Goal: Information Seeking & Learning: Check status

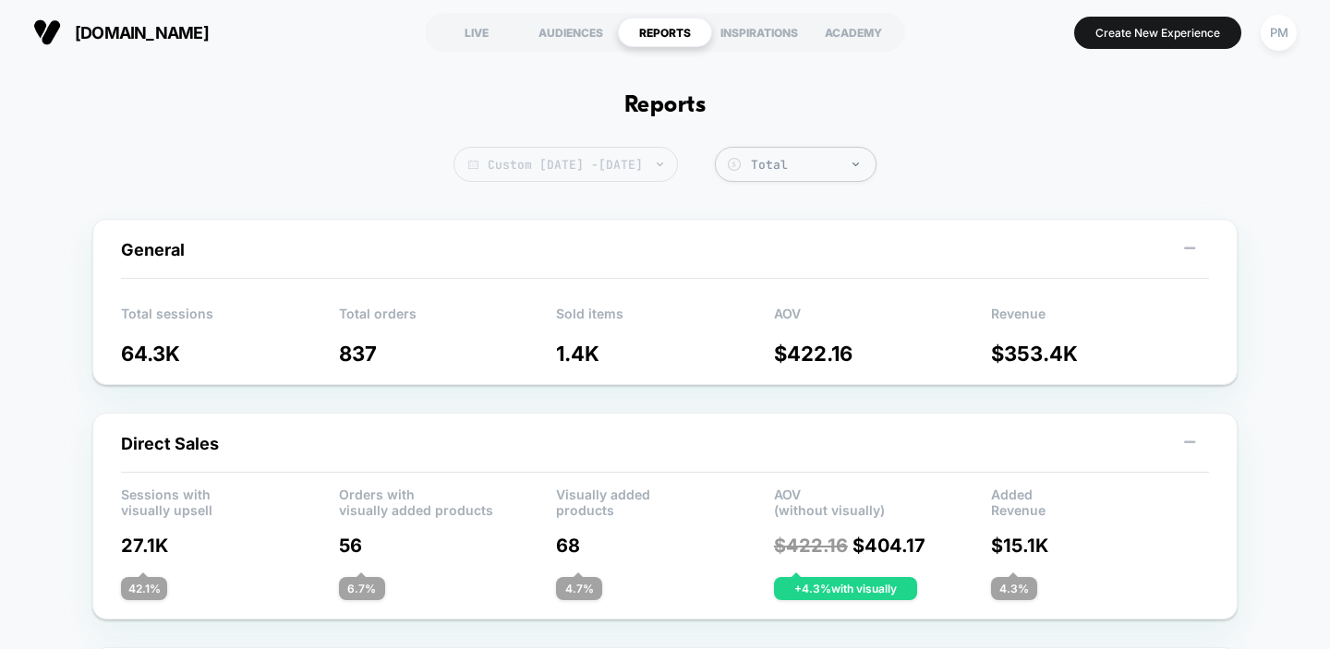
click at [608, 153] on span "Custom [DATE] - [DATE]" at bounding box center [565, 164] width 224 height 35
select select "*"
select select "****"
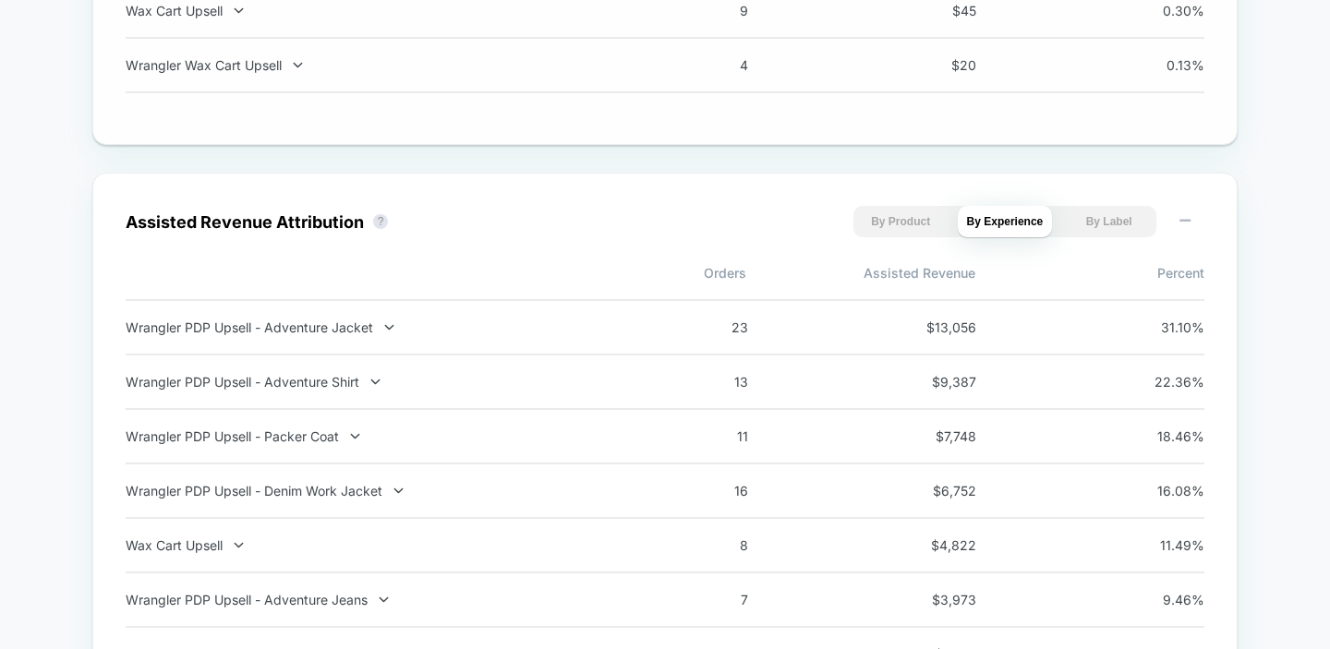
scroll to position [1899, 0]
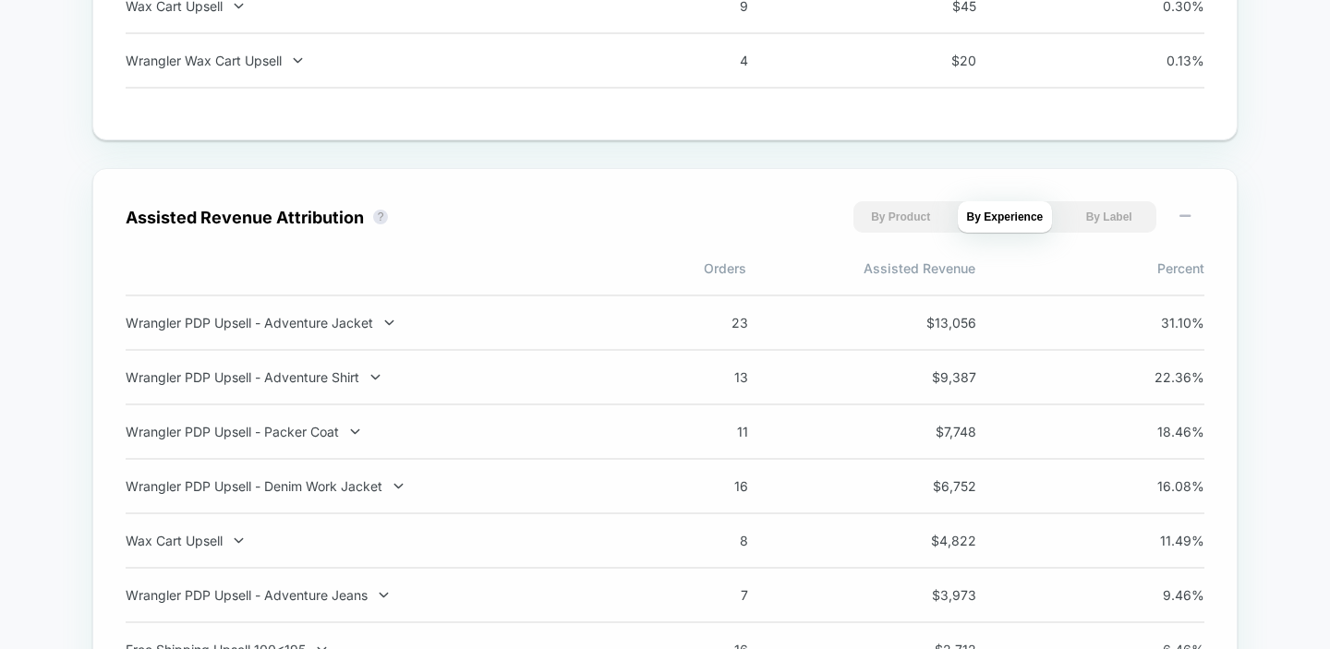
click at [380, 322] on div "Wrangler PDP Upsell - Adventure Jacket 23 $ 13,056 31.10 %" at bounding box center [665, 323] width 1078 height 56
click at [359, 346] on div "Wrangler PDP Upsell - Adventure Jacket 23 $ 13,056 31.10 %" at bounding box center [665, 323] width 1078 height 56
click at [352, 331] on div "Wrangler PDP Upsell - Adventure Jacket" at bounding box center [369, 323] width 486 height 16
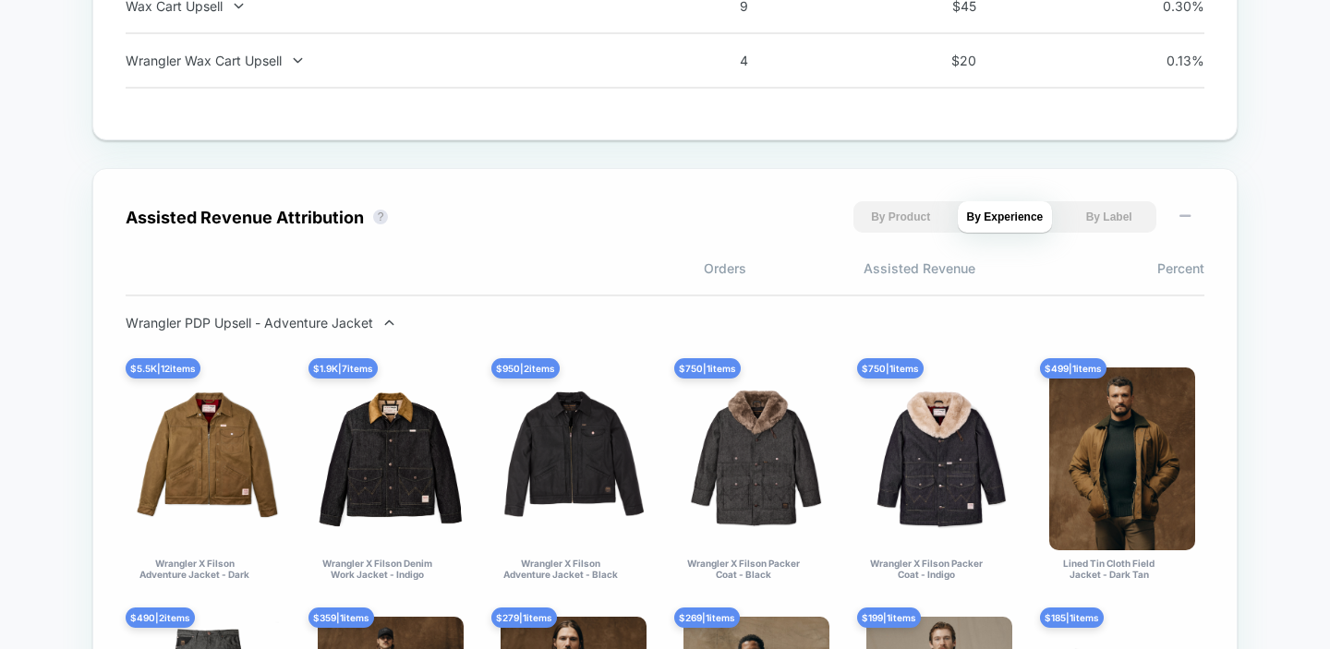
click at [352, 331] on div "Wrangler PDP Upsell - Adventure Jacket" at bounding box center [369, 323] width 486 height 16
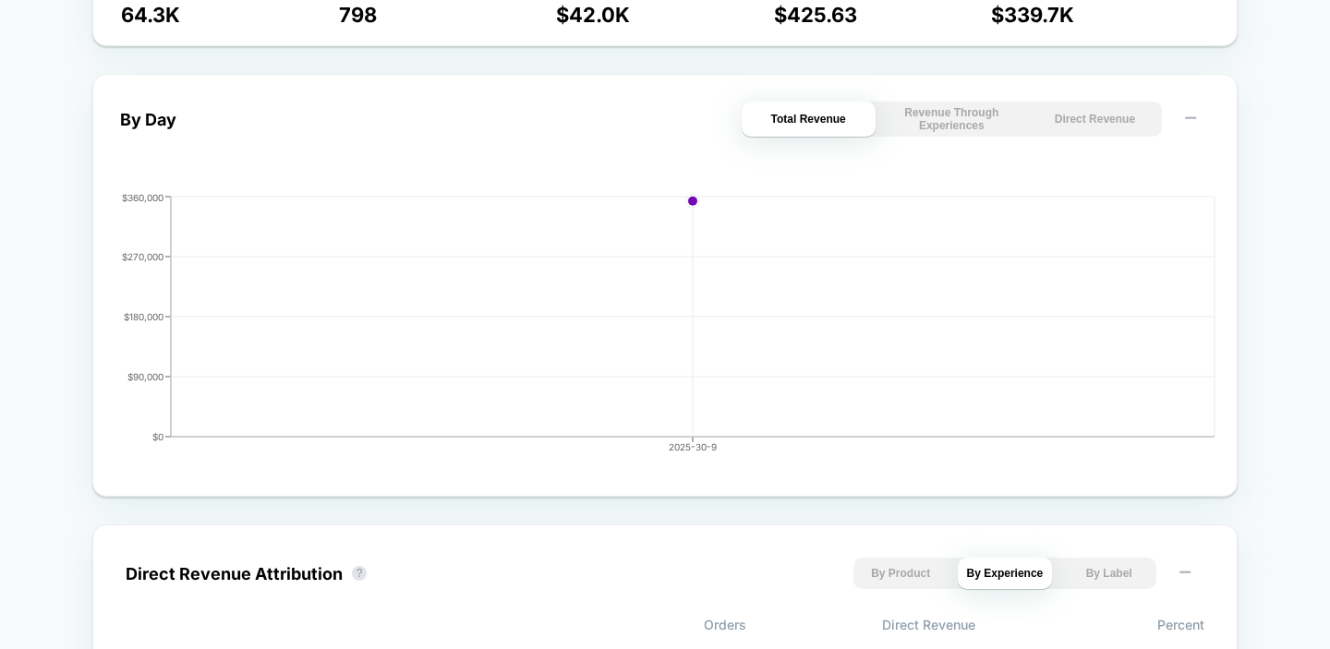
scroll to position [0, 0]
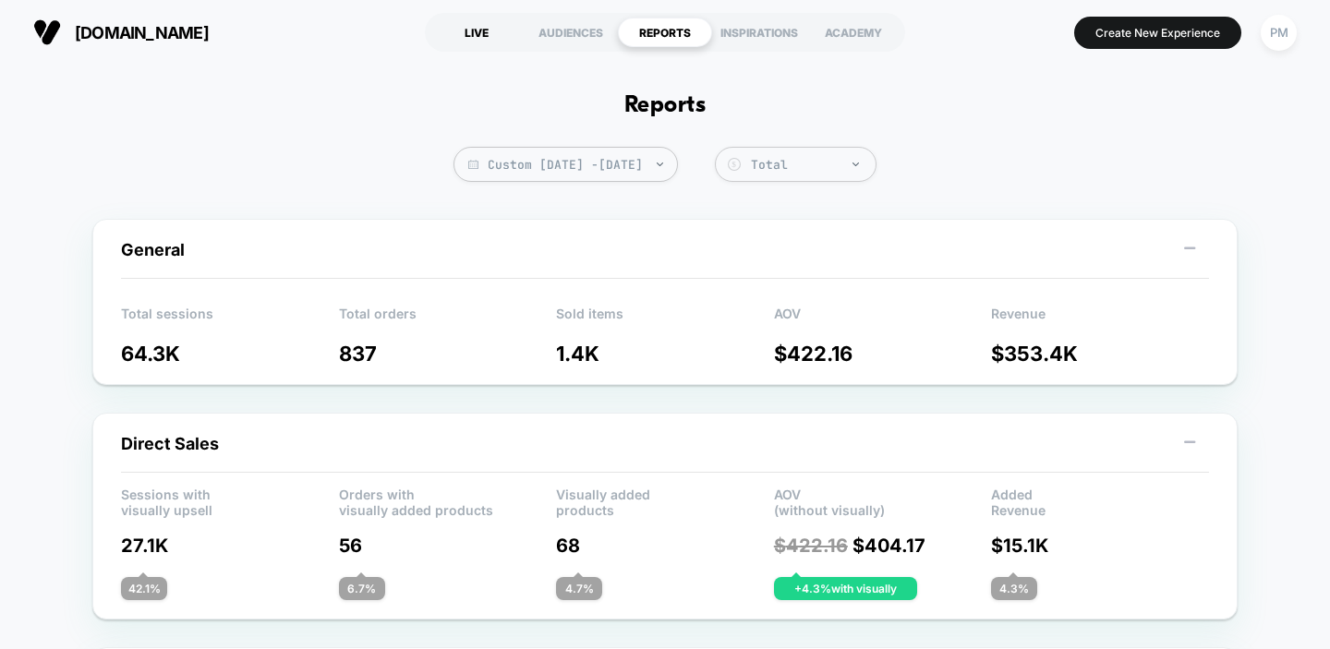
click at [487, 36] on div "LIVE" at bounding box center [476, 33] width 94 height 30
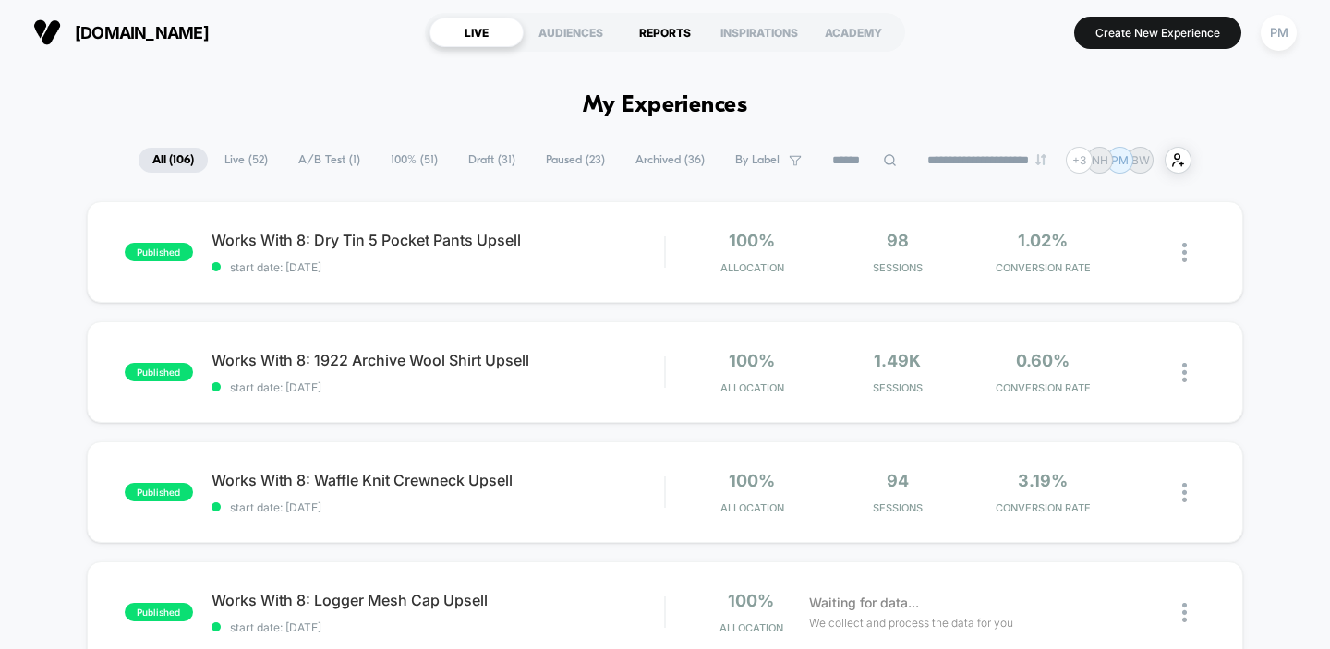
click at [657, 31] on div "REPORTS" at bounding box center [665, 33] width 94 height 30
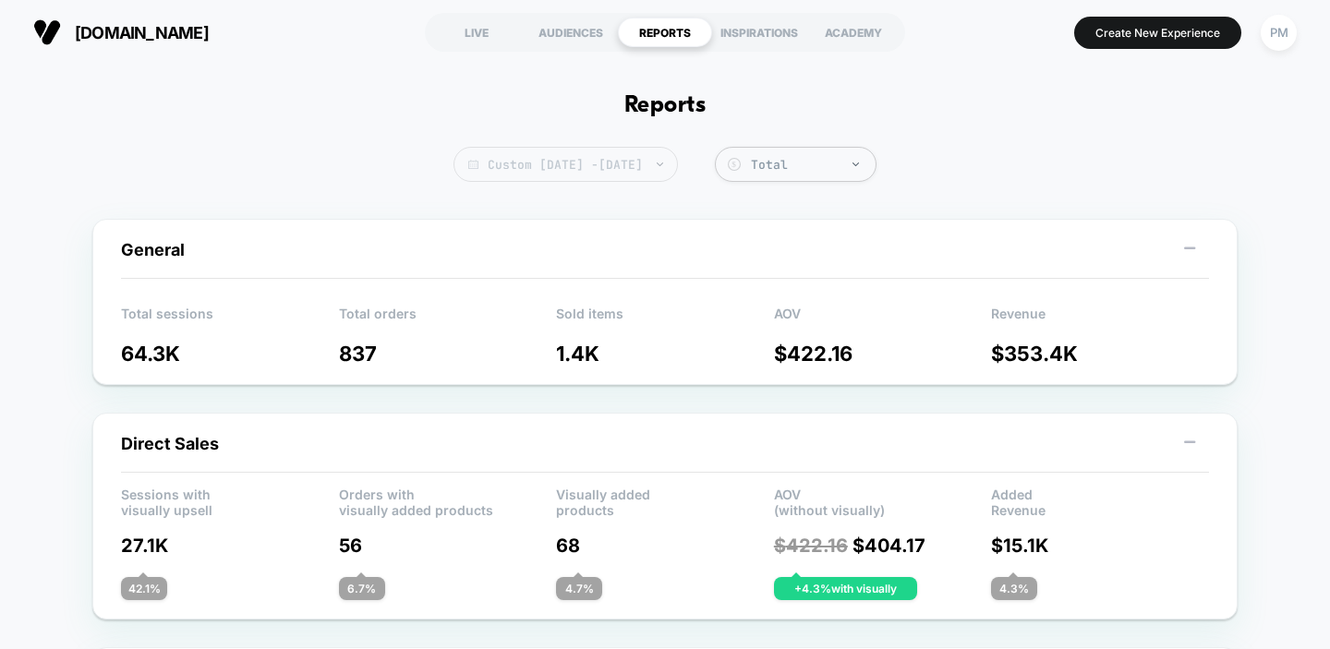
click at [584, 172] on span "Custom Oct 1, 2025 - Oct 1, 2025" at bounding box center [565, 164] width 224 height 35
select select "*"
select select "****"
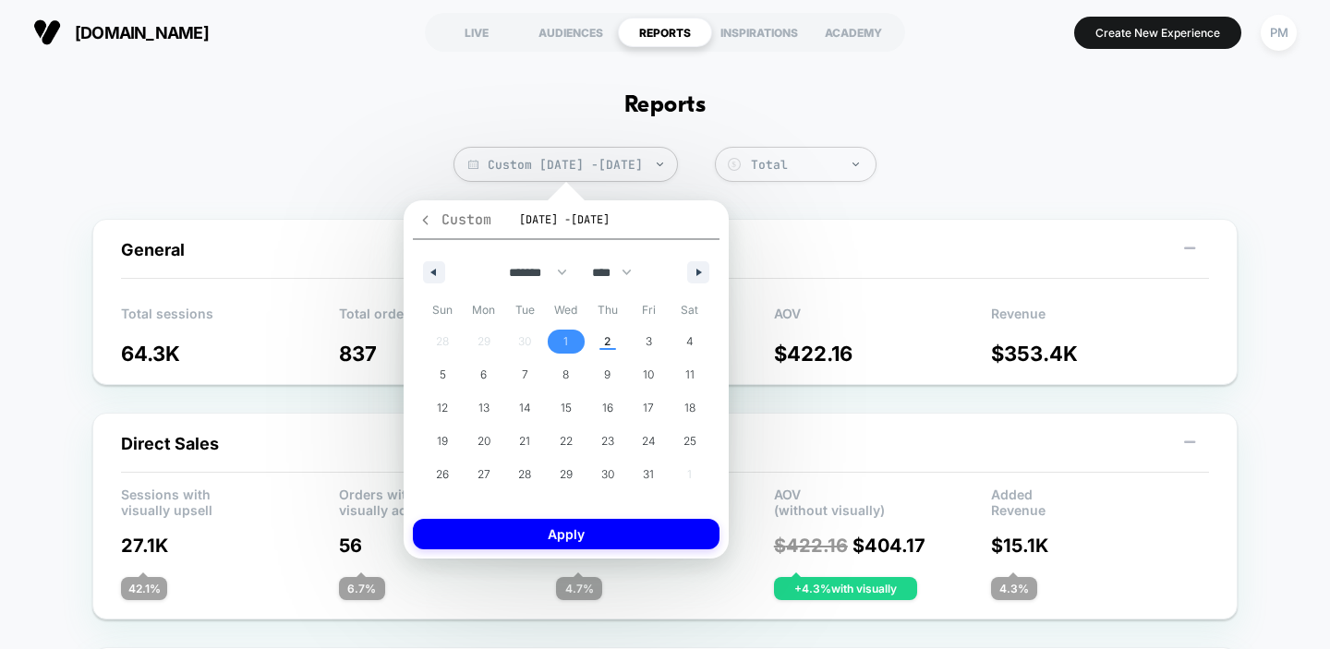
click at [425, 222] on icon "button" at bounding box center [426, 219] width 6 height 9
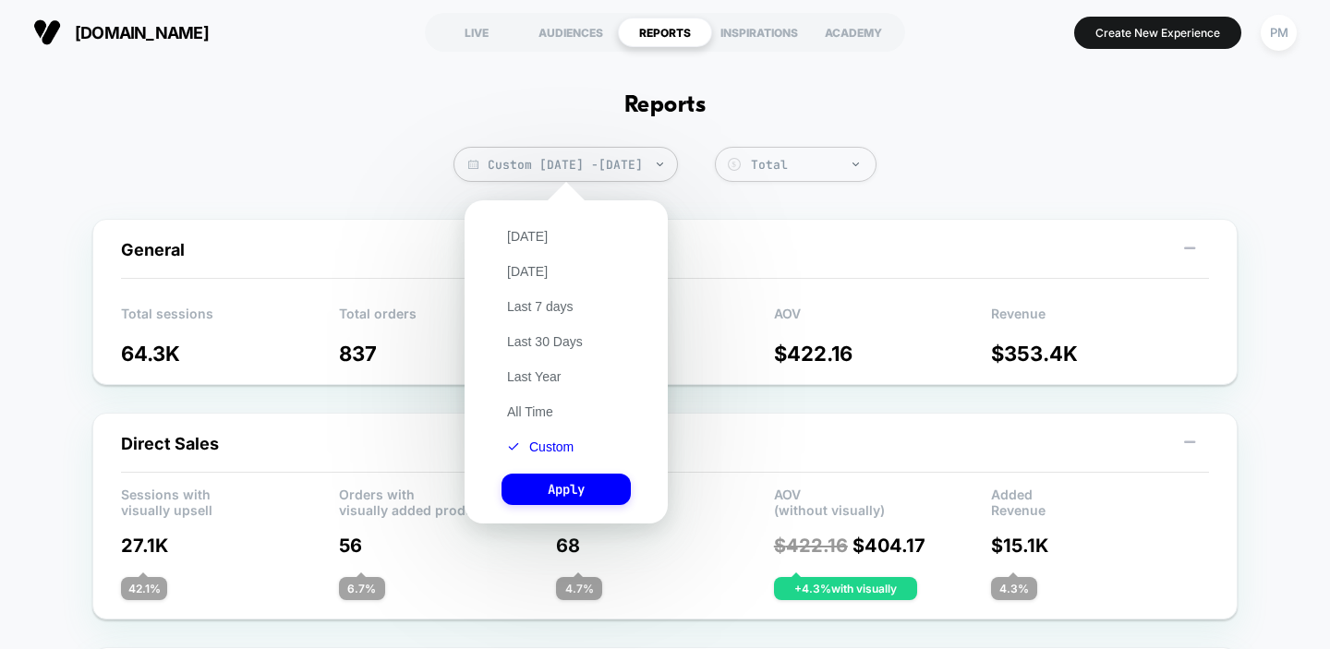
click at [531, 225] on div "[DATE] [DATE] Last 7 days Last 30 Days Last Year All Time Custom Apply" at bounding box center [566, 362] width 185 height 305
click at [530, 231] on button "[DATE]" at bounding box center [527, 236] width 52 height 17
click at [542, 488] on button "Apply" at bounding box center [565, 489] width 129 height 31
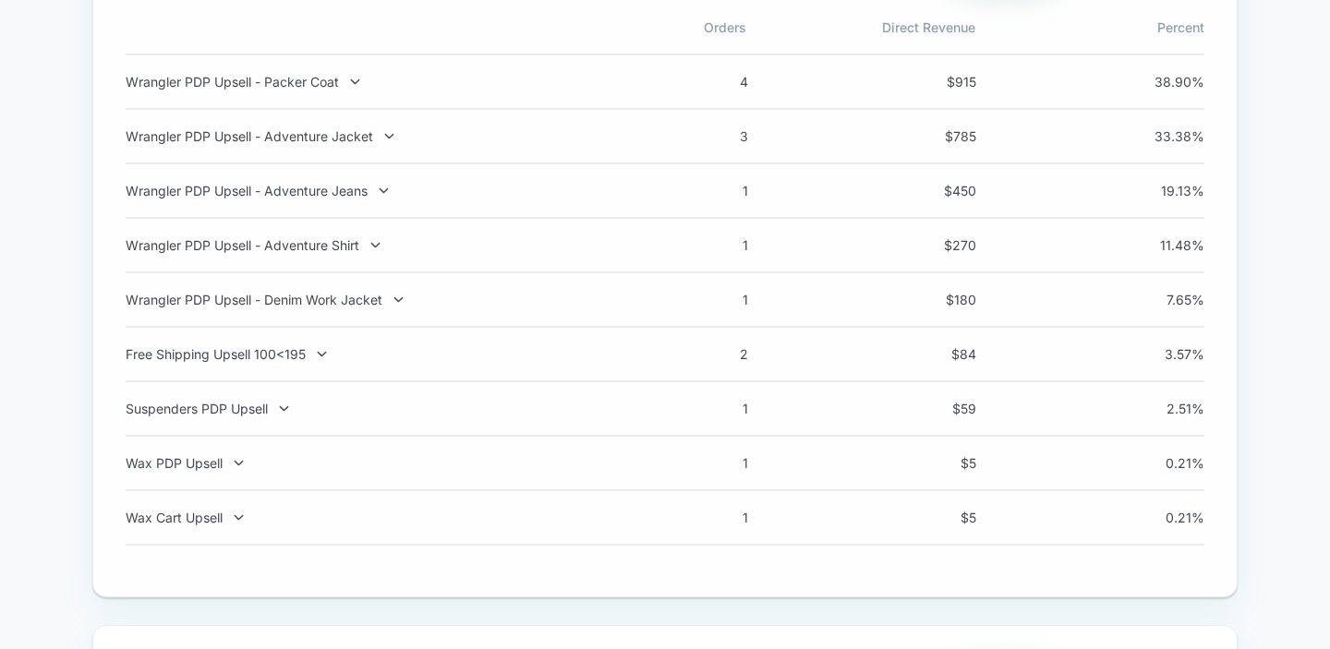
scroll to position [1393, 0]
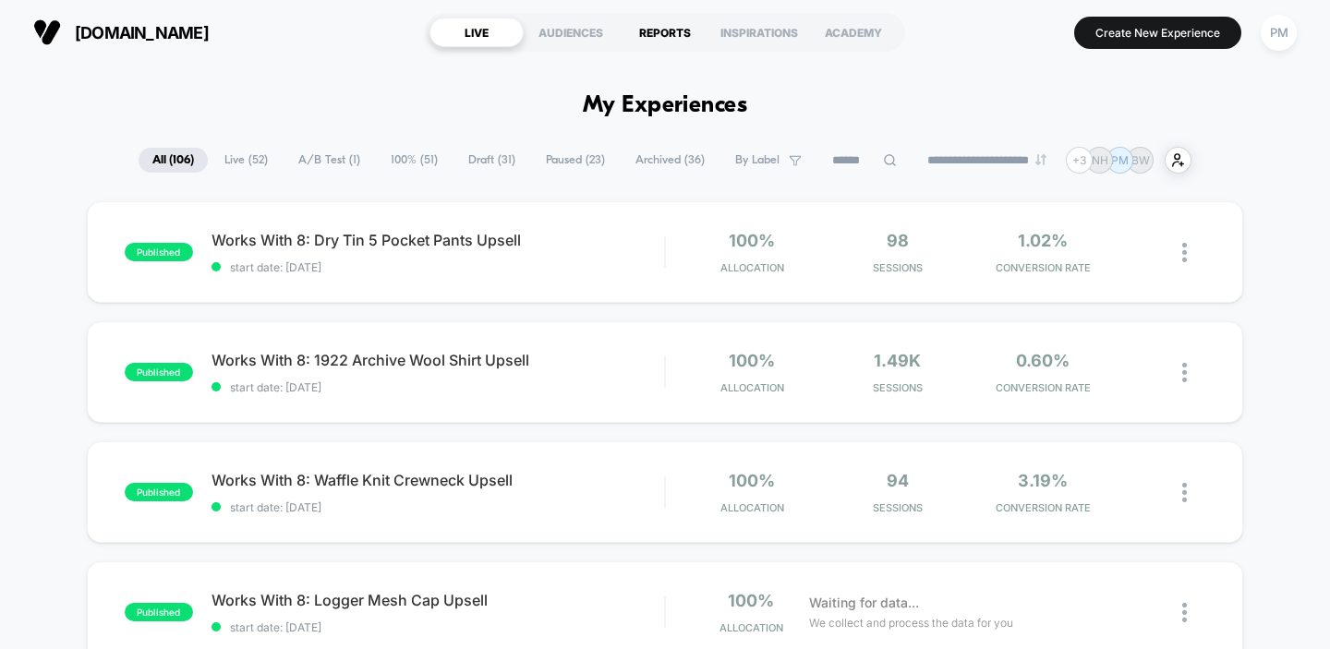
click at [637, 33] on div "REPORTS" at bounding box center [665, 33] width 94 height 30
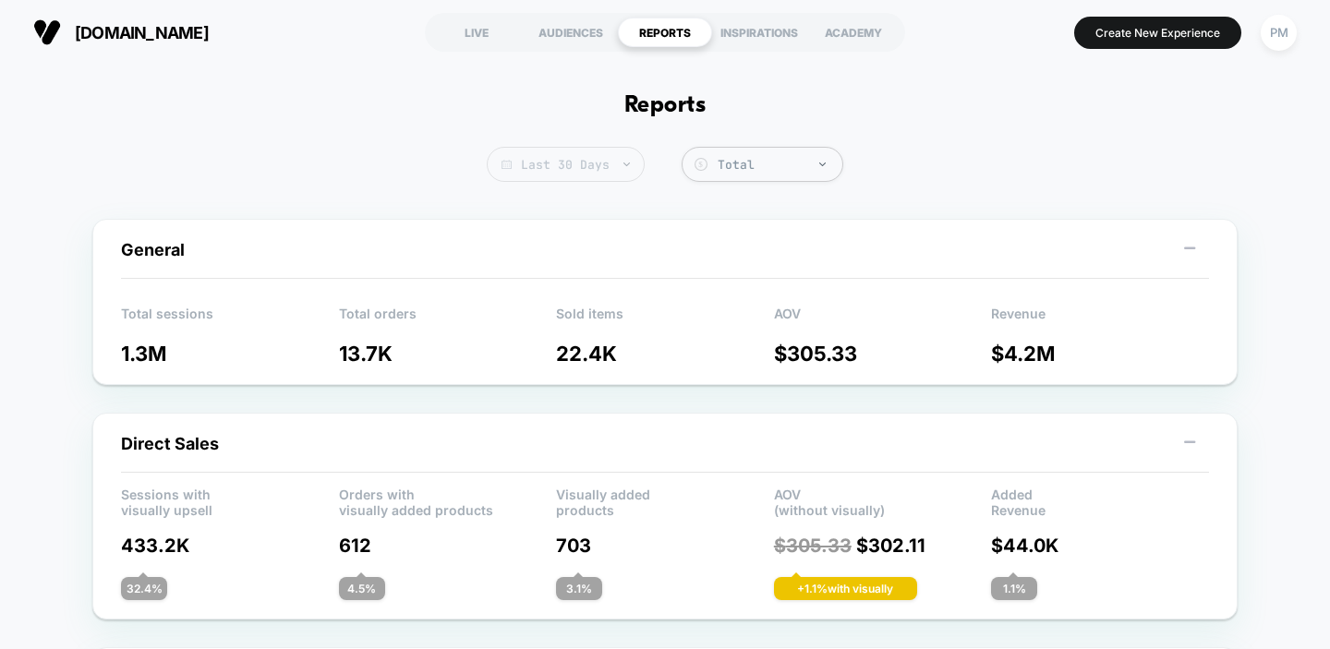
click at [523, 176] on span "Last 30 Days" at bounding box center [566, 164] width 158 height 35
select select "*"
select select "****"
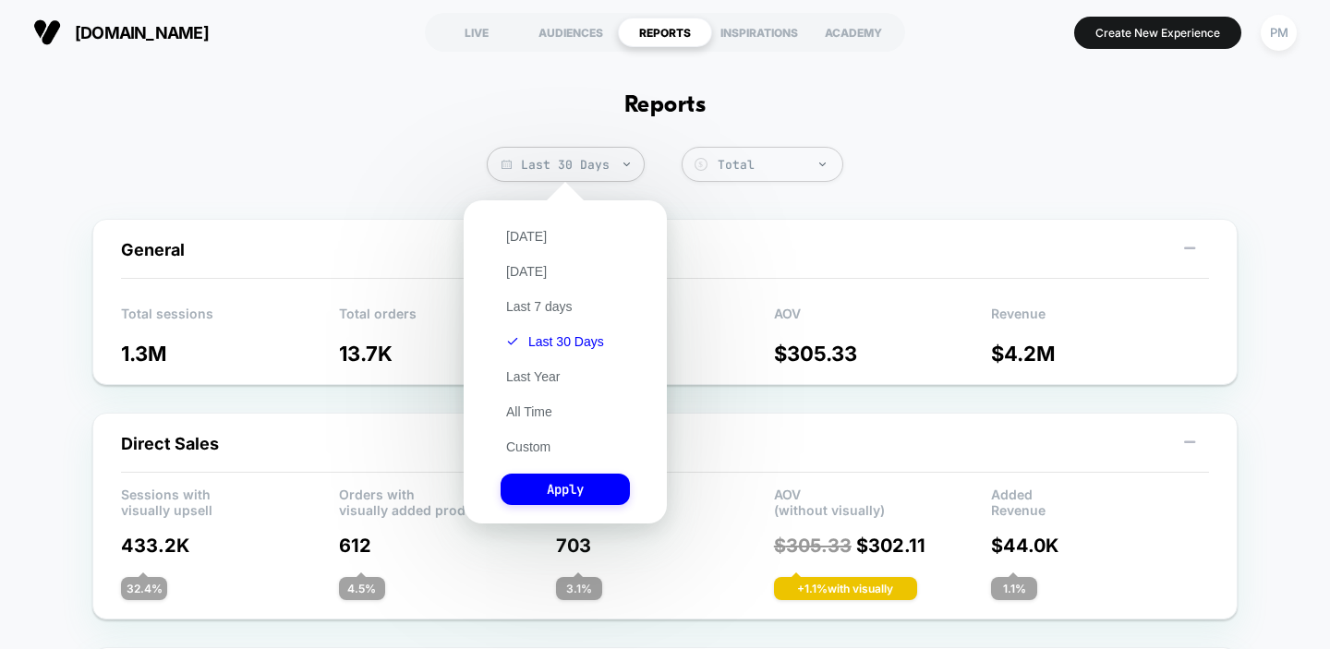
click at [518, 455] on div "[DATE] [DATE] Last 7 days Last 30 Days Last Year All Time Custom Apply" at bounding box center [565, 362] width 185 height 305
click at [521, 448] on button "Custom" at bounding box center [527, 447] width 55 height 17
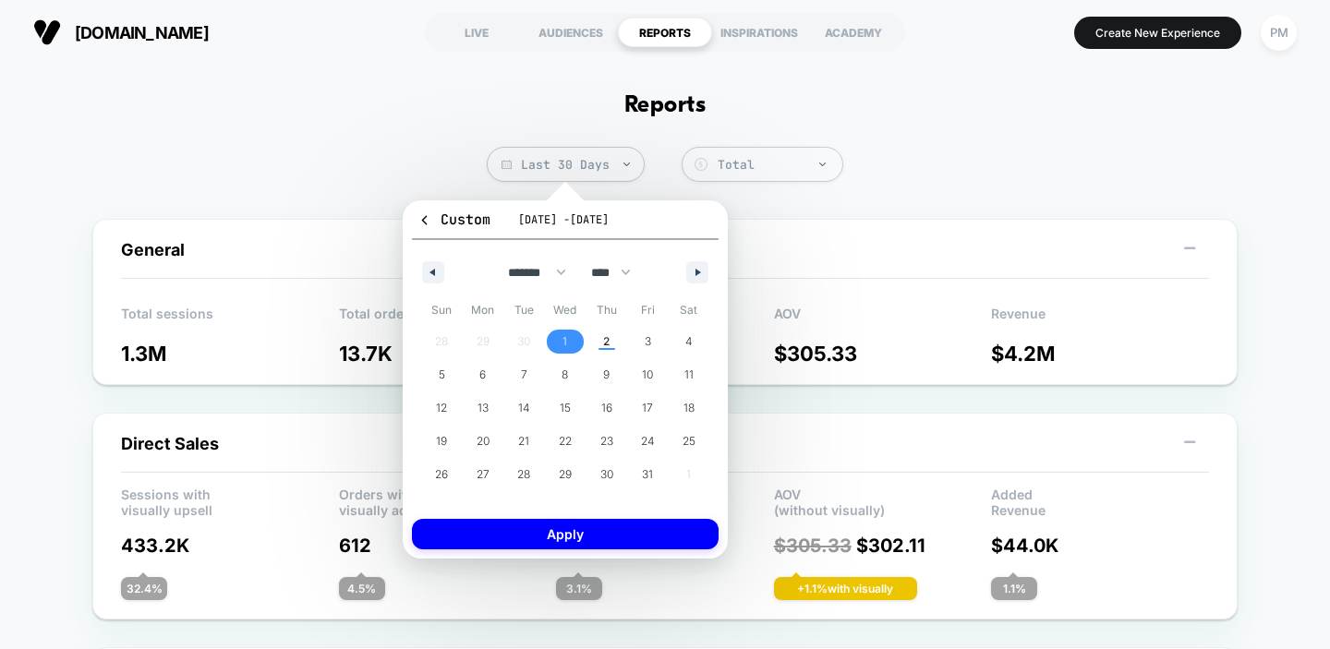
click at [567, 332] on span "1" at bounding box center [566, 342] width 42 height 24
click at [600, 346] on span "2" at bounding box center [606, 342] width 42 height 24
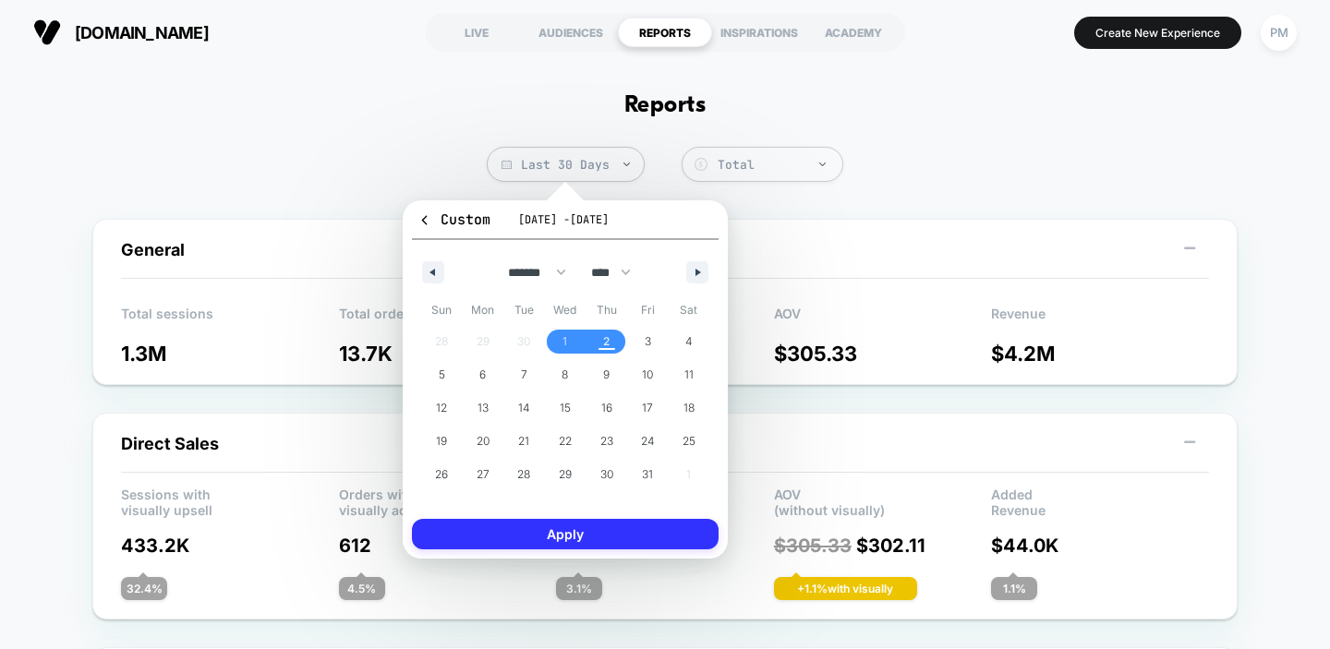
click at [560, 539] on button "Apply" at bounding box center [565, 534] width 307 height 30
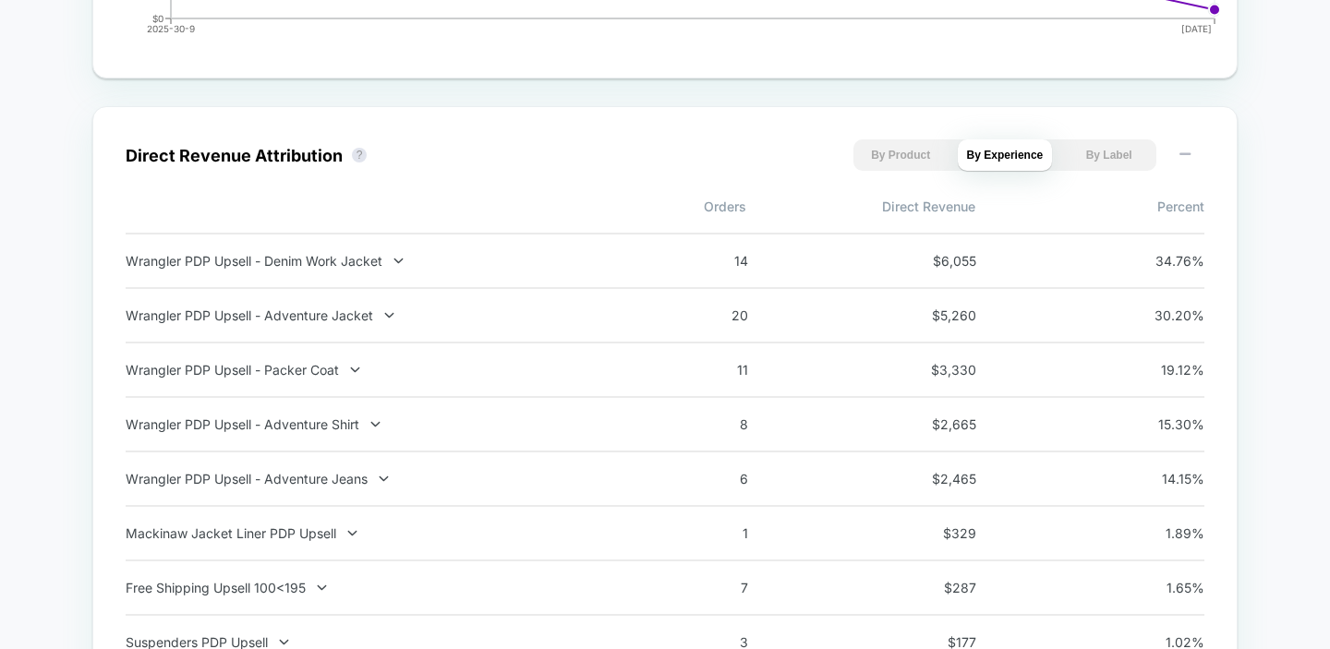
scroll to position [1210, 0]
click at [334, 262] on div "Wrangler PDP Upsell - Denim Work Jacket" at bounding box center [369, 259] width 486 height 16
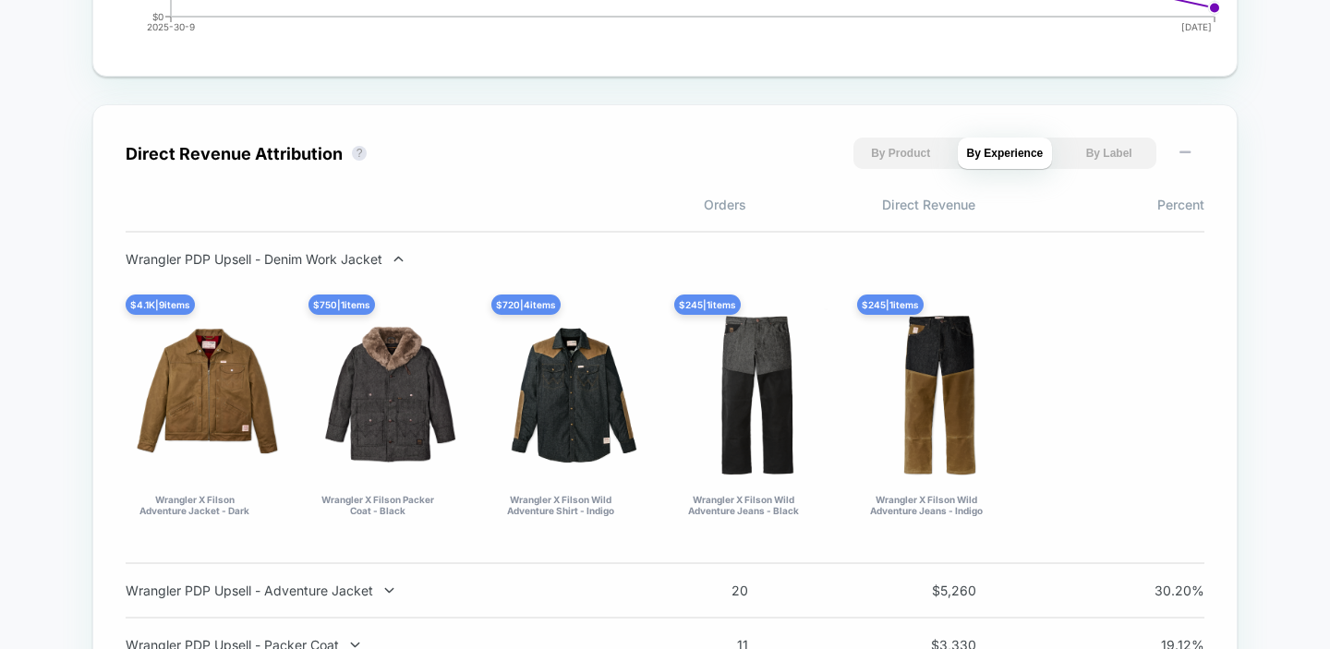
click at [334, 262] on div "Wrangler PDP Upsell - Denim Work Jacket" at bounding box center [369, 259] width 486 height 16
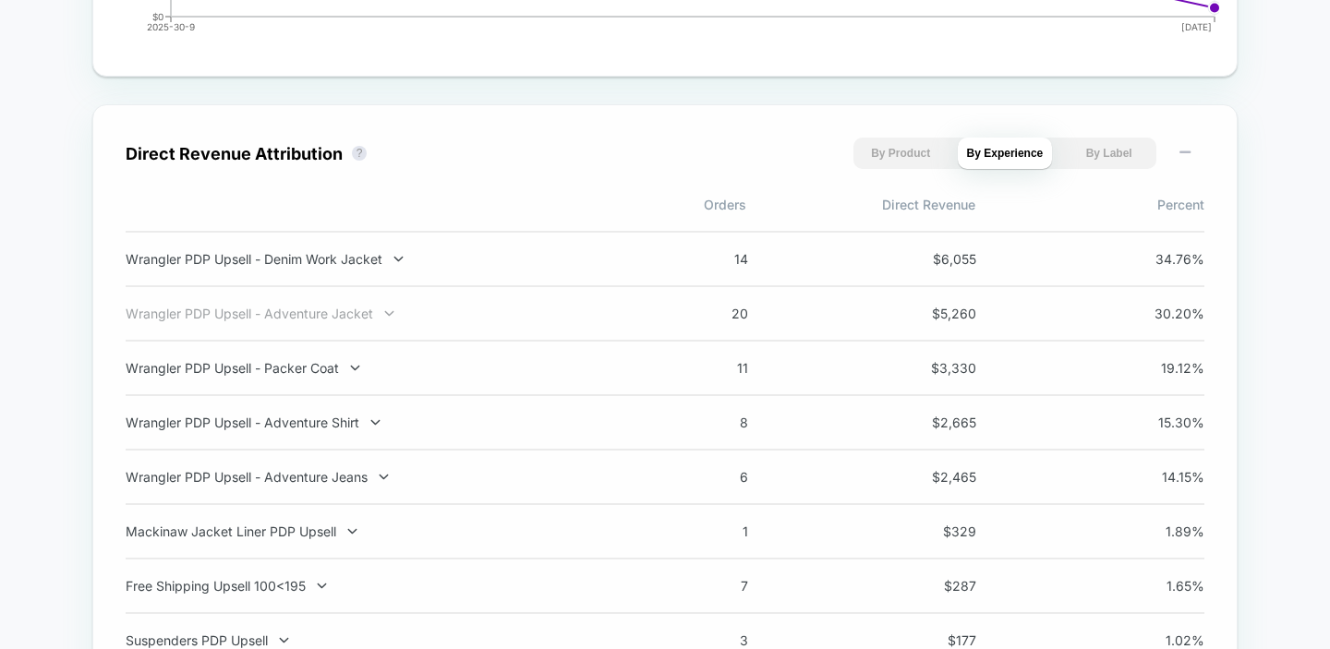
click at [375, 309] on div "Wrangler PDP Upsell - Adventure Jacket" at bounding box center [369, 314] width 486 height 16
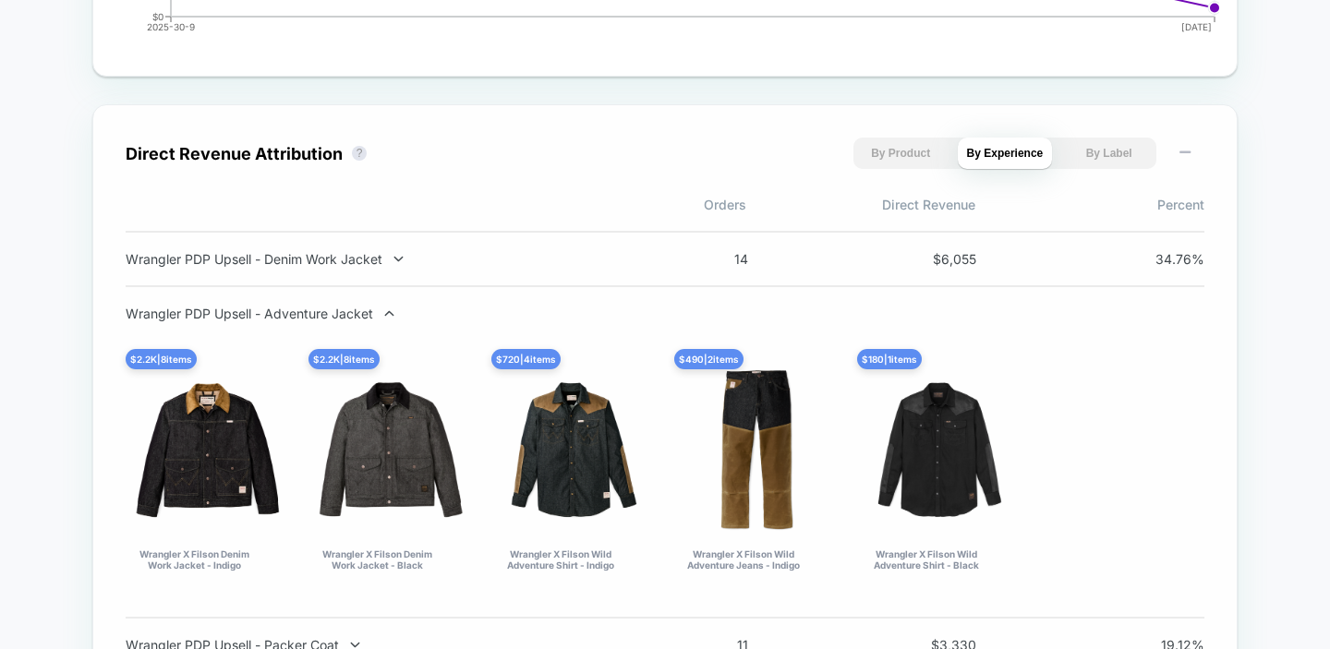
click at [375, 309] on div "Wrangler PDP Upsell - Adventure Jacket" at bounding box center [369, 314] width 486 height 16
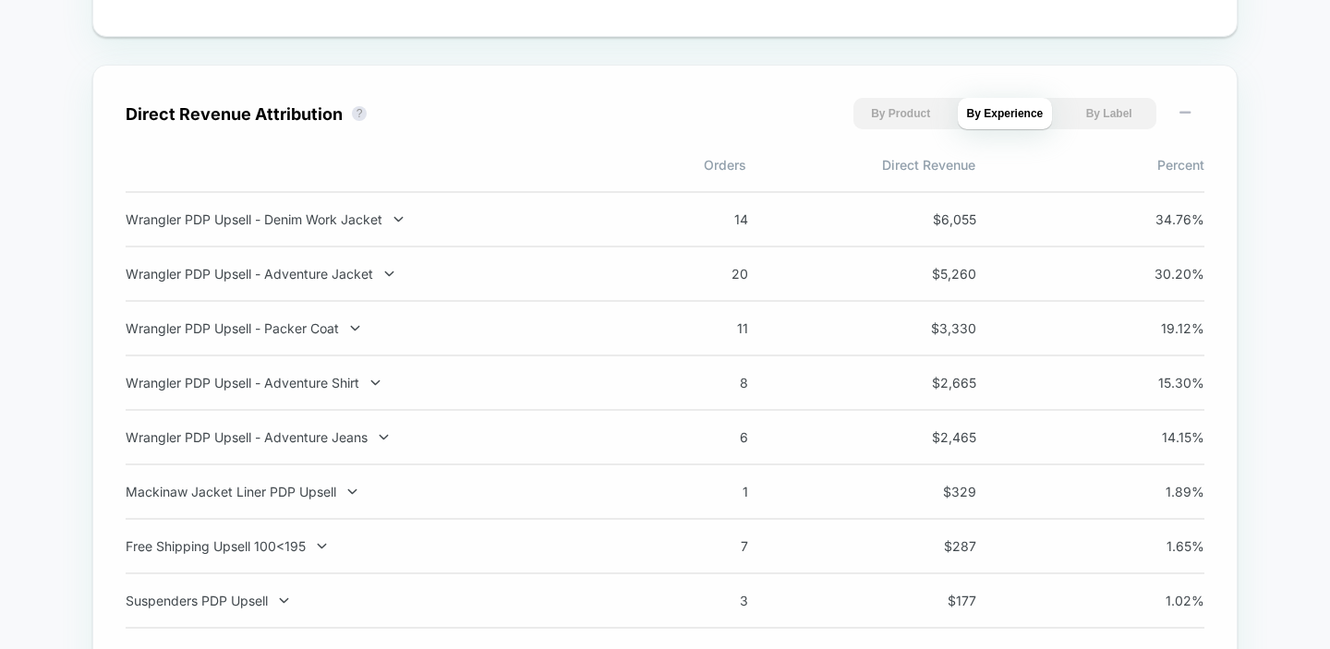
scroll to position [1300, 0]
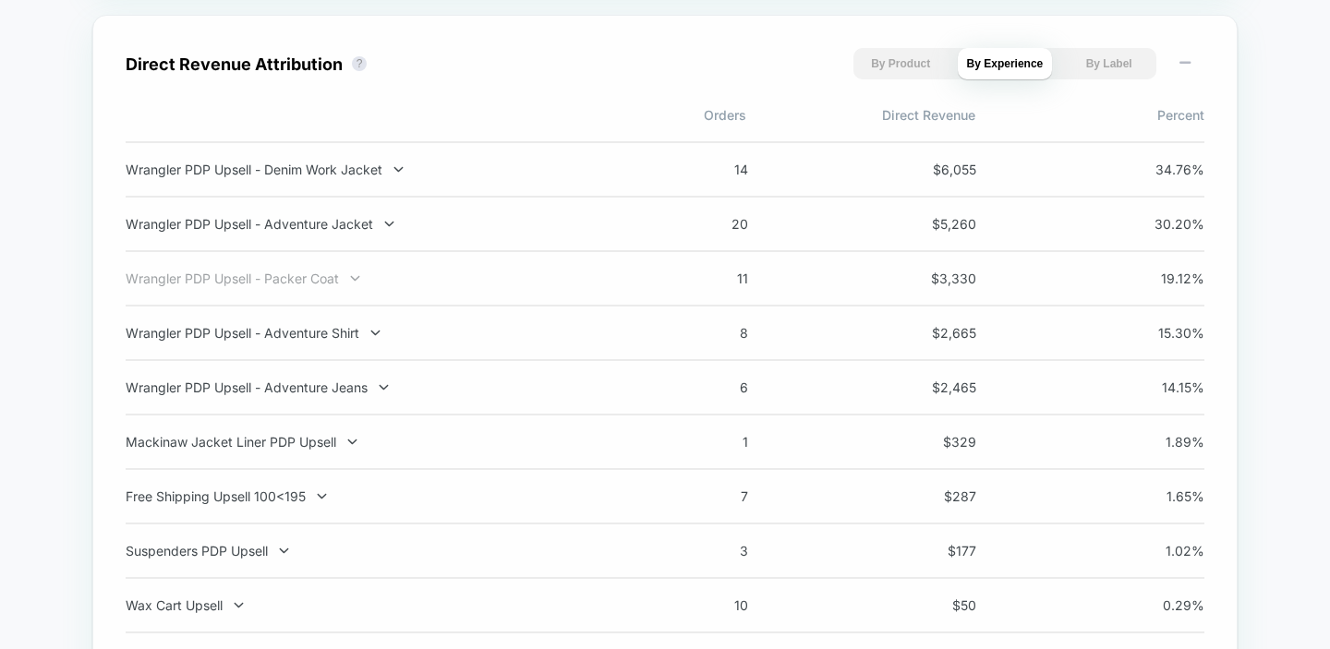
click at [311, 275] on div "Wrangler PDP Upsell - Packer Coat" at bounding box center [369, 279] width 486 height 16
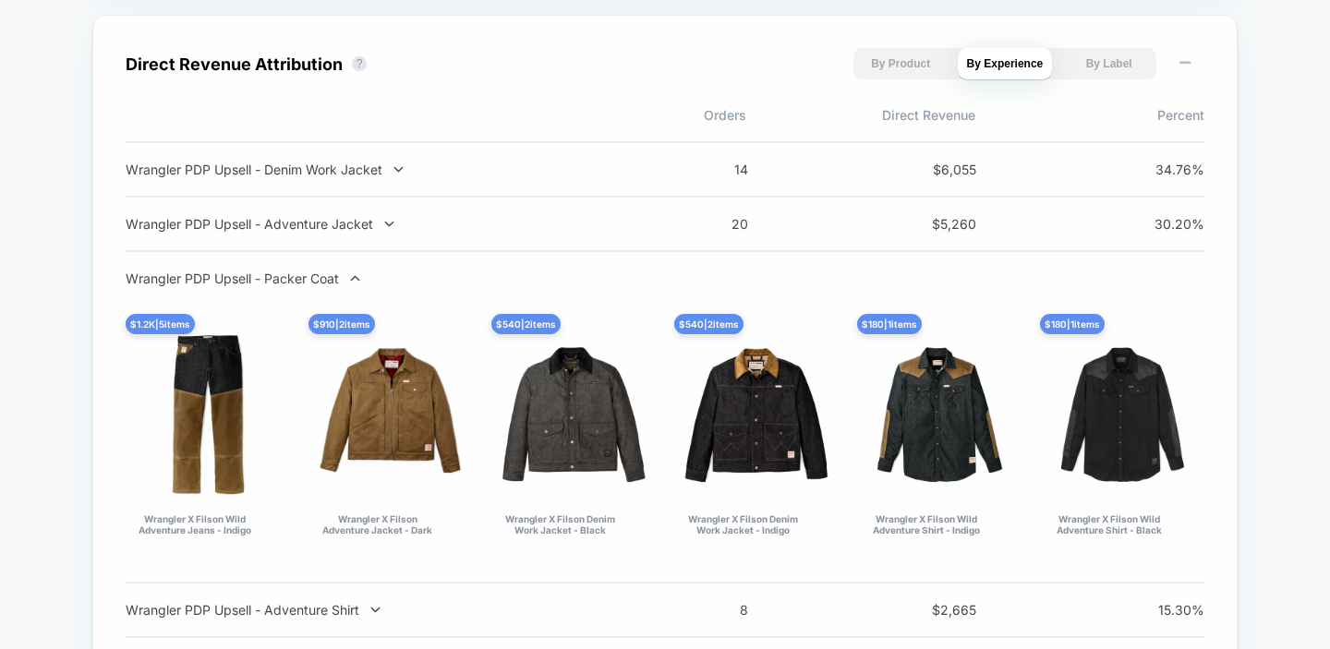
click at [311, 275] on div "Wrangler PDP Upsell - Packer Coat" at bounding box center [369, 279] width 486 height 16
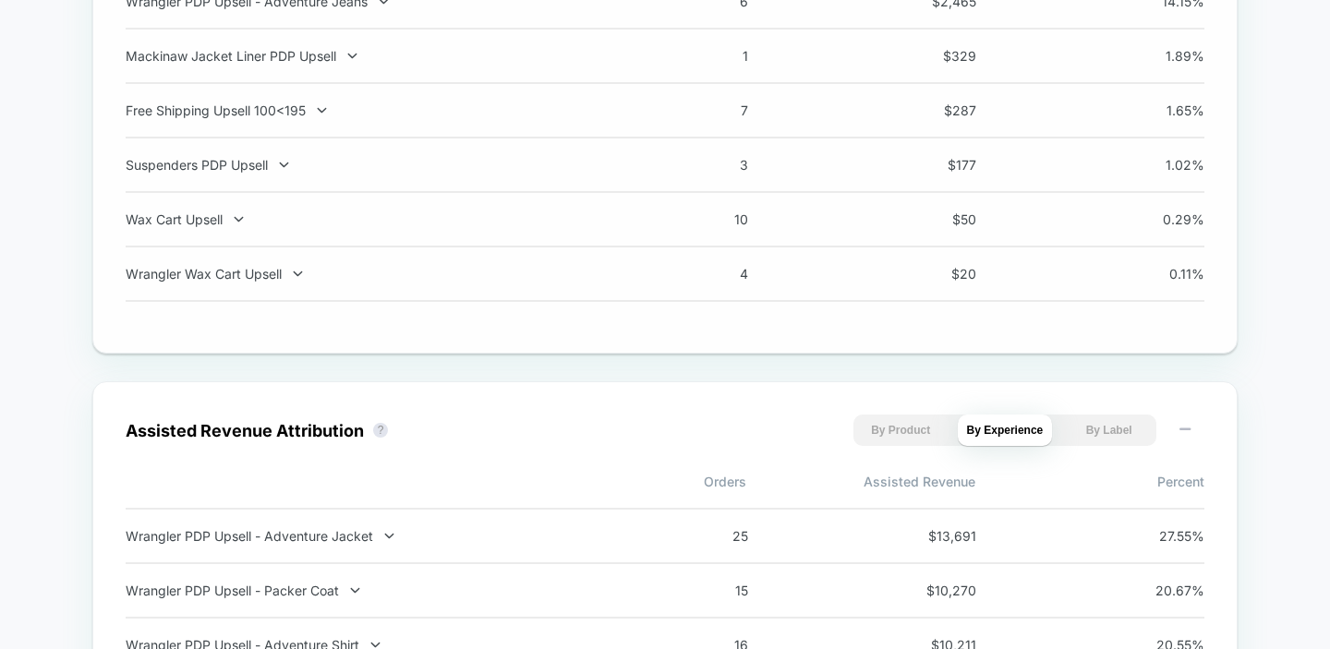
scroll to position [2046, 0]
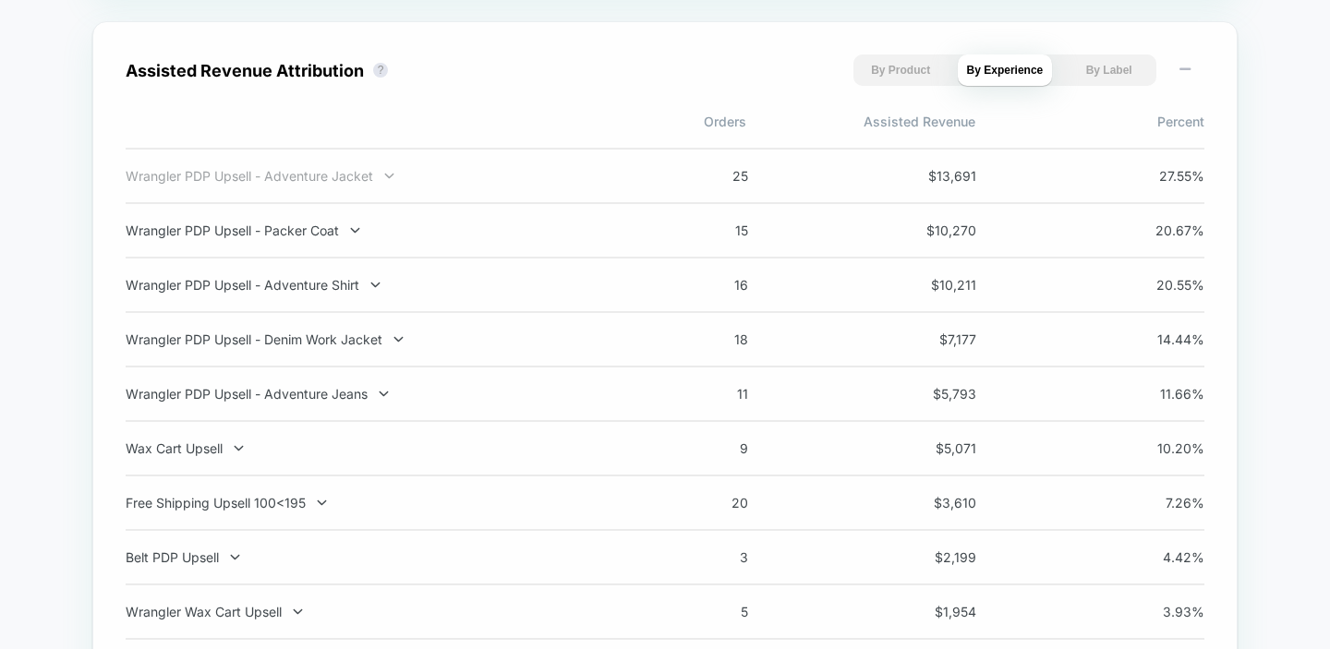
click at [344, 184] on div "Wrangler PDP Upsell - Adventure Jacket" at bounding box center [369, 176] width 486 height 16
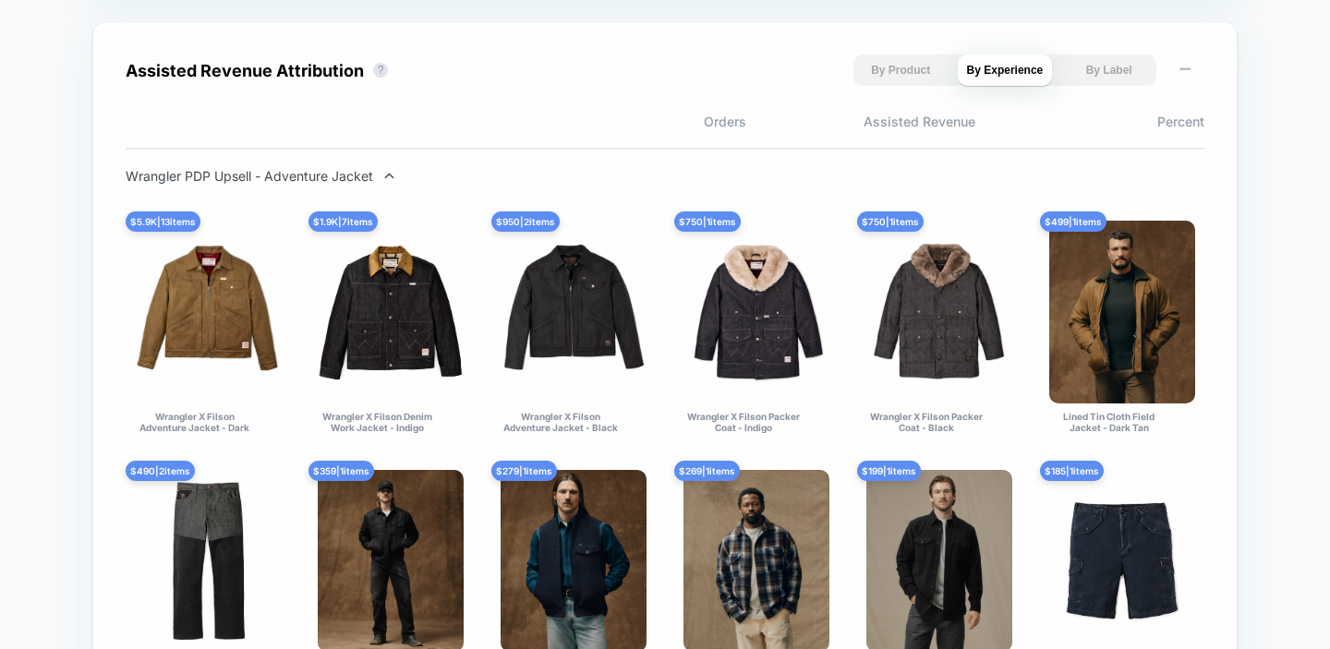
click at [344, 184] on div "Wrangler PDP Upsell - Adventure Jacket" at bounding box center [369, 176] width 486 height 16
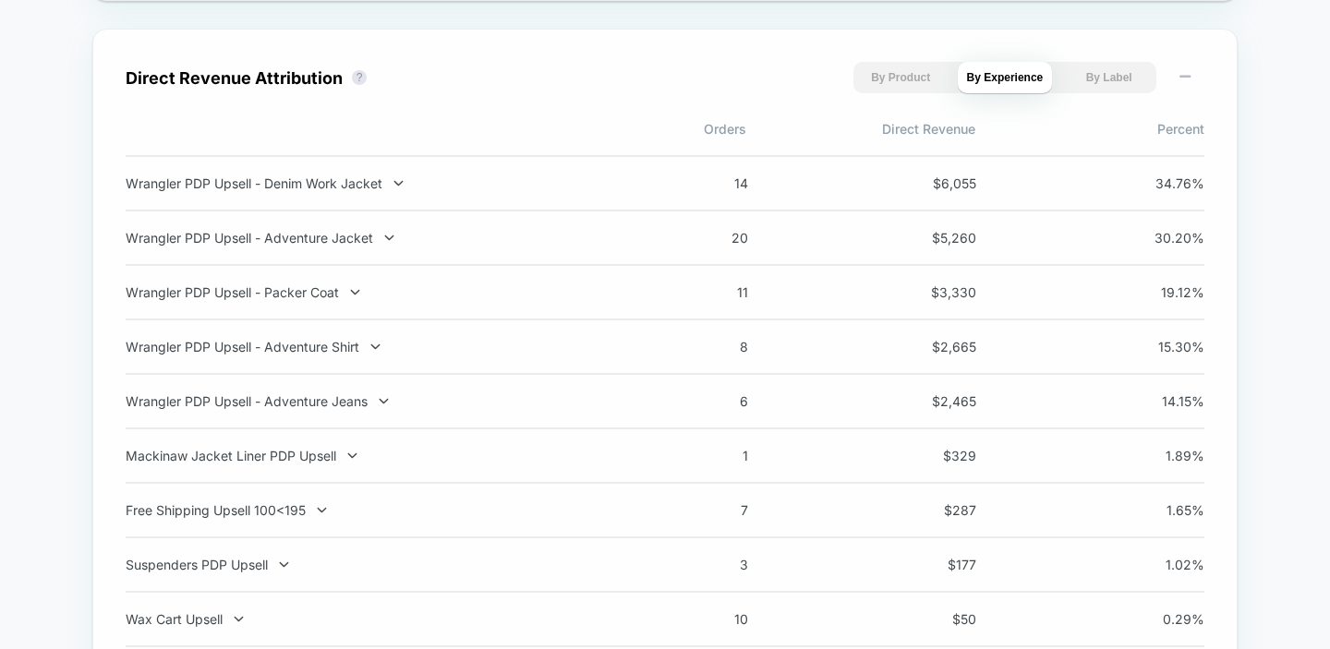
scroll to position [1320, 0]
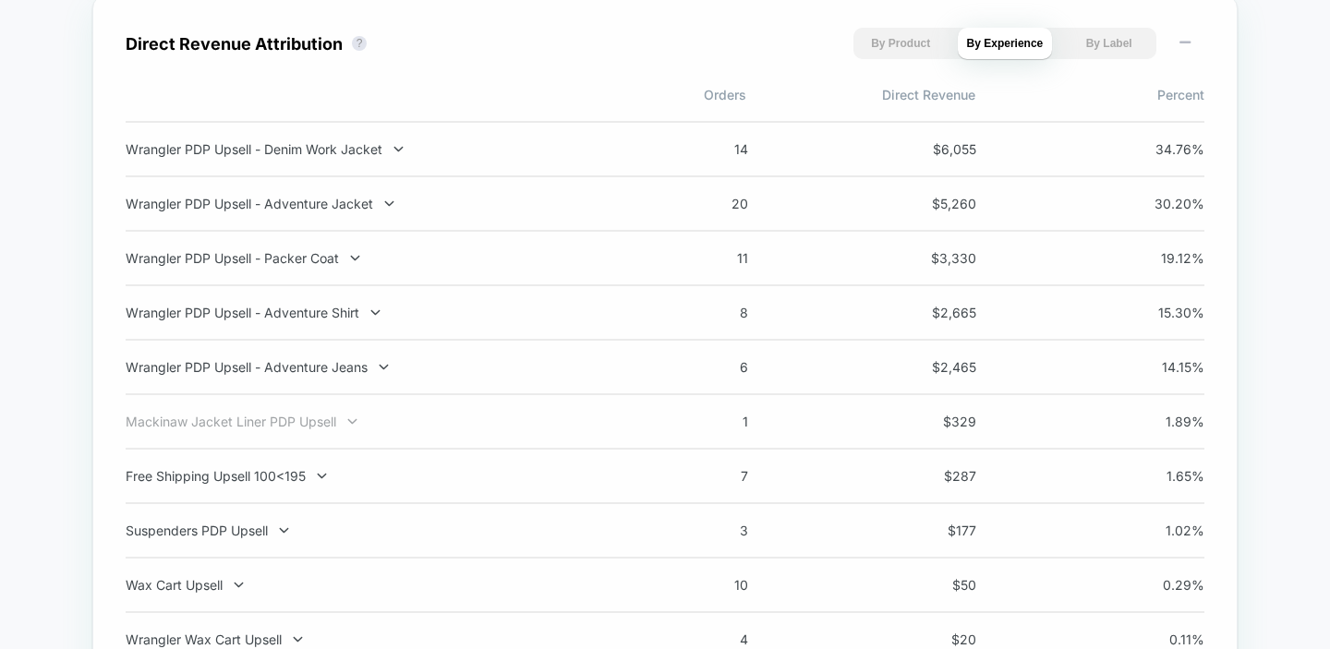
click at [284, 422] on div "Mackinaw Jacket Liner PDP Upsell" at bounding box center [369, 422] width 486 height 16
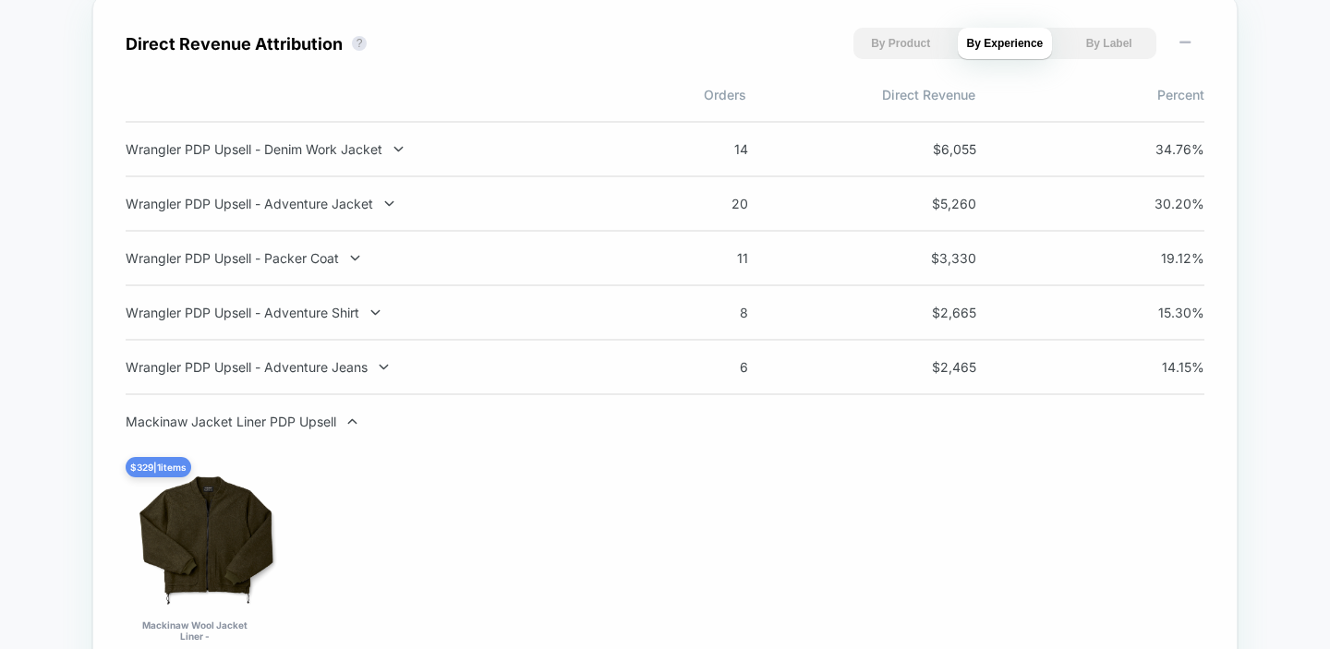
click at [284, 422] on div "Mackinaw Jacket Liner PDP Upsell" at bounding box center [369, 422] width 486 height 16
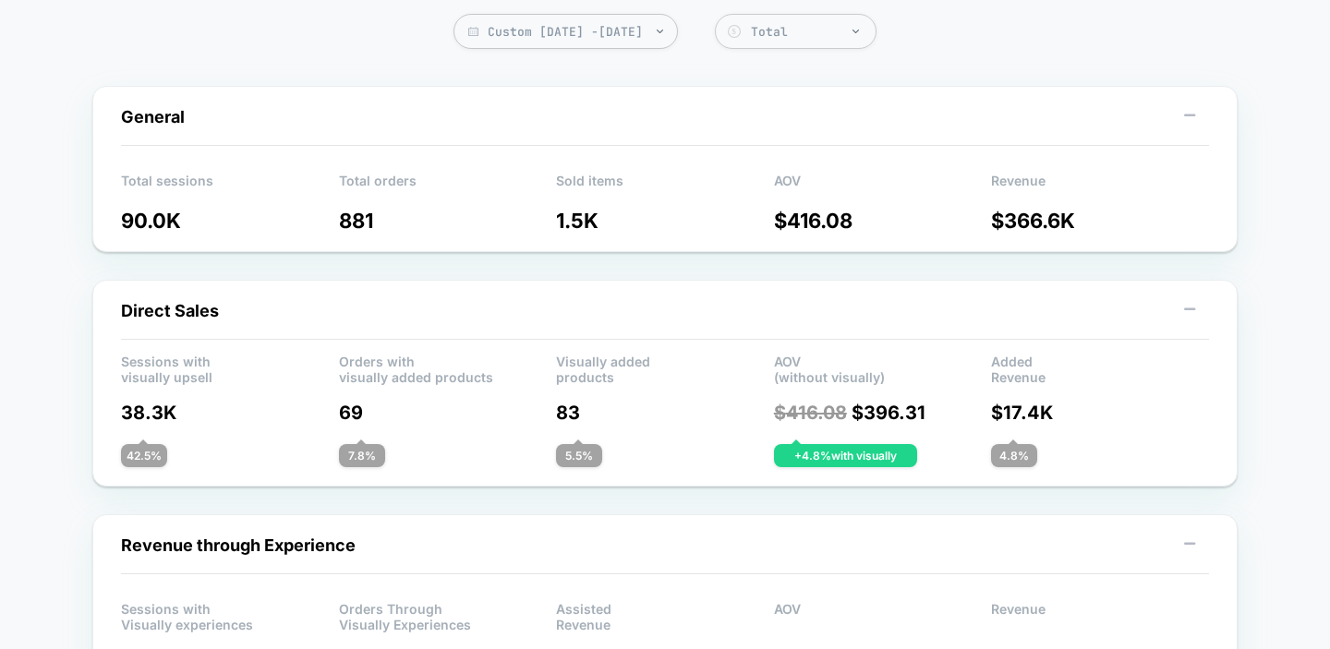
scroll to position [0, 0]
